Goal: Transaction & Acquisition: Book appointment/travel/reservation

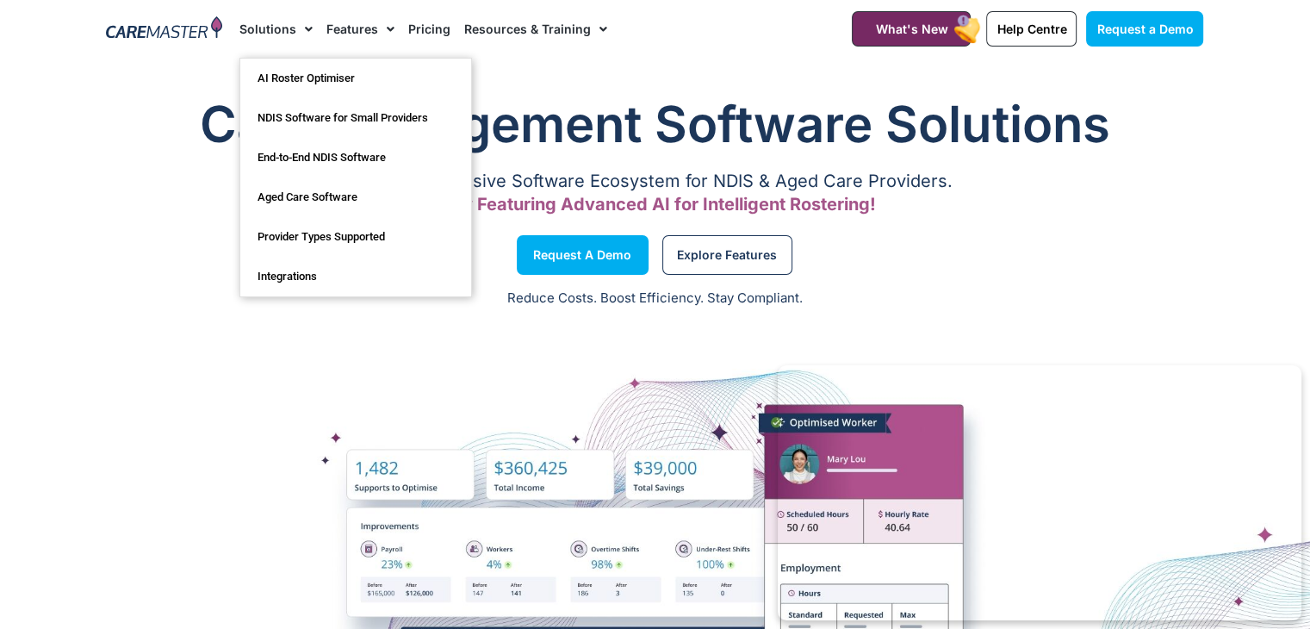
click at [276, 13] on link "Solutions" at bounding box center [275, 29] width 73 height 58
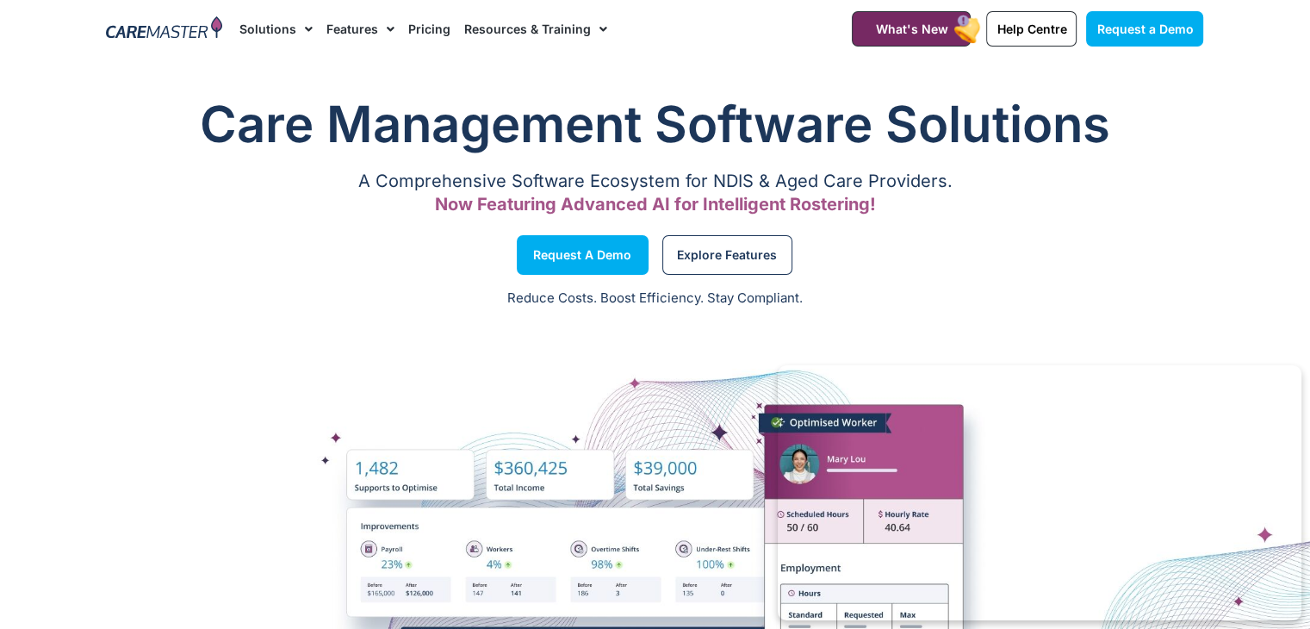
click at [279, 27] on link "Solutions" at bounding box center [275, 29] width 73 height 58
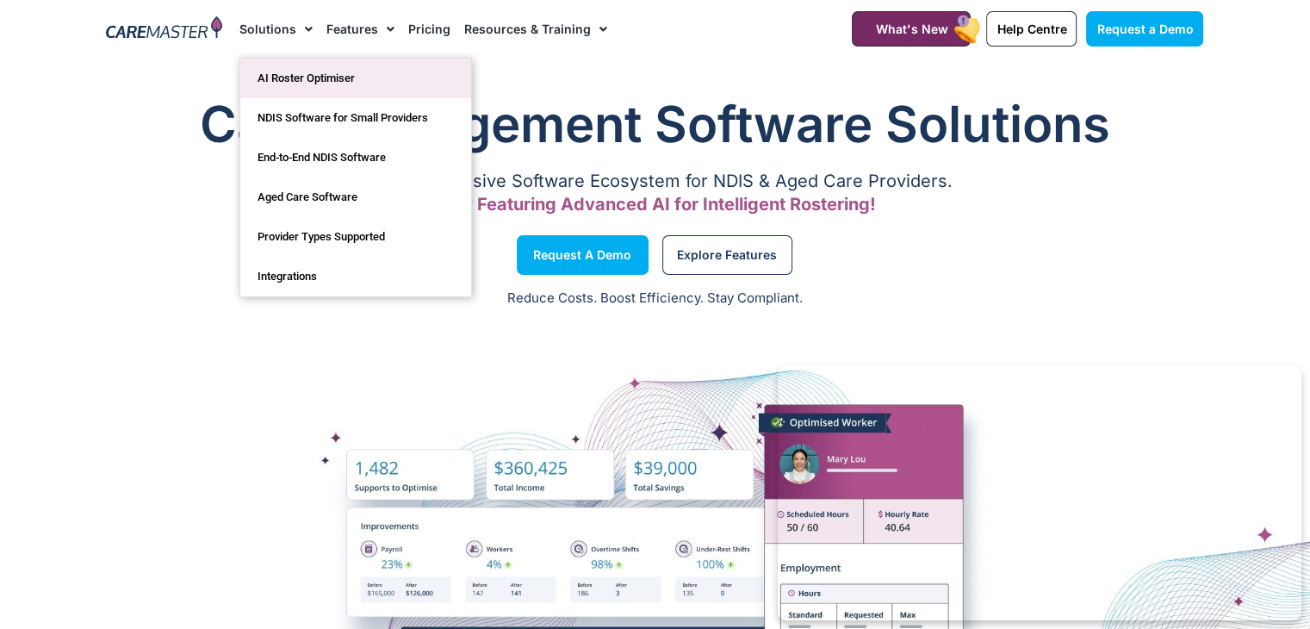
click at [307, 80] on link "AI Roster Optimiser" at bounding box center [355, 79] width 231 height 40
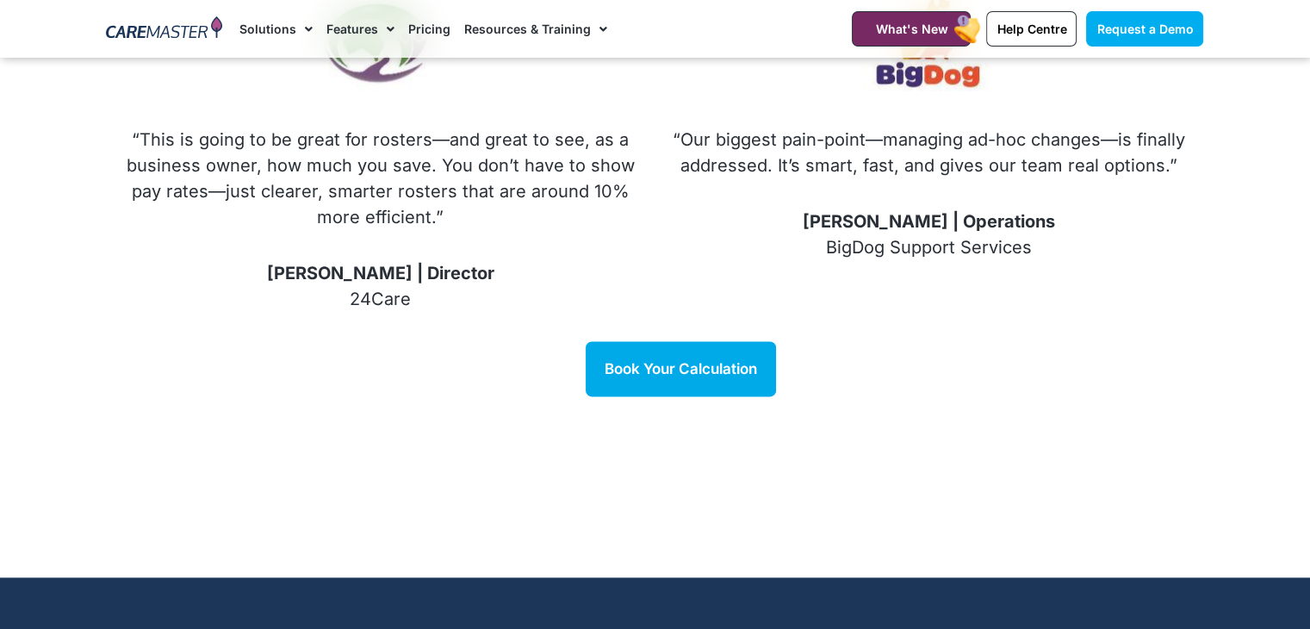
scroll to position [2293, 0]
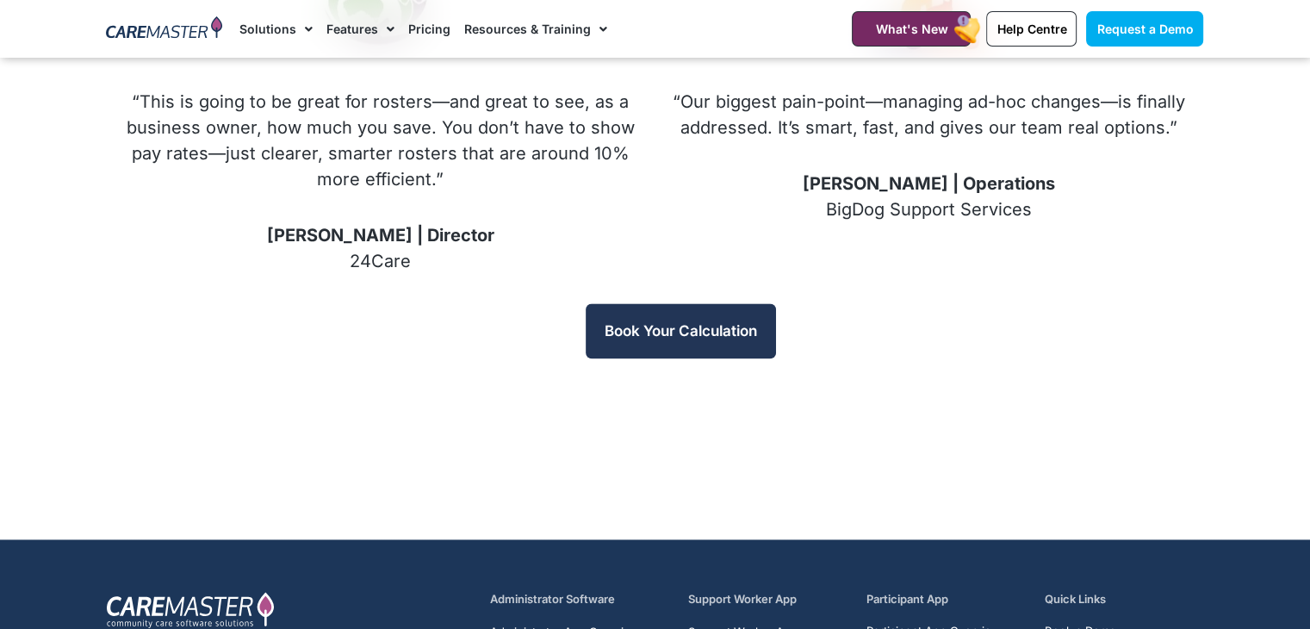
click at [714, 322] on link "Book Your Calculation" at bounding box center [681, 330] width 190 height 55
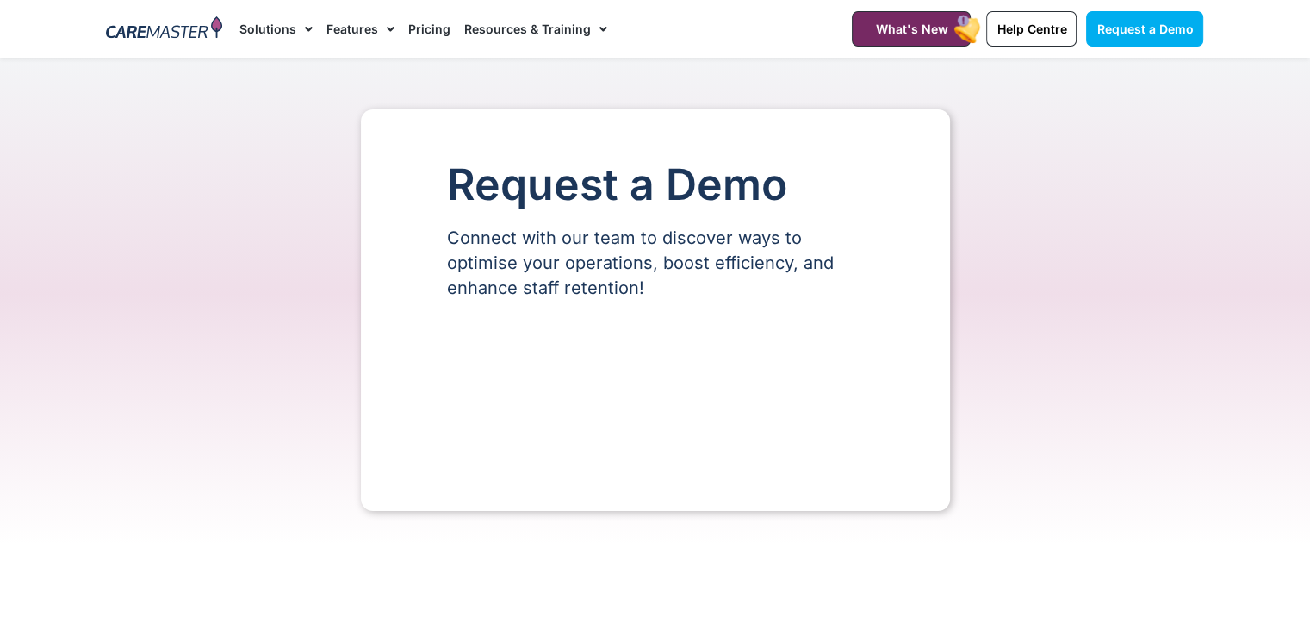
select select "**"
